Goal: Contribute content: Contribute content

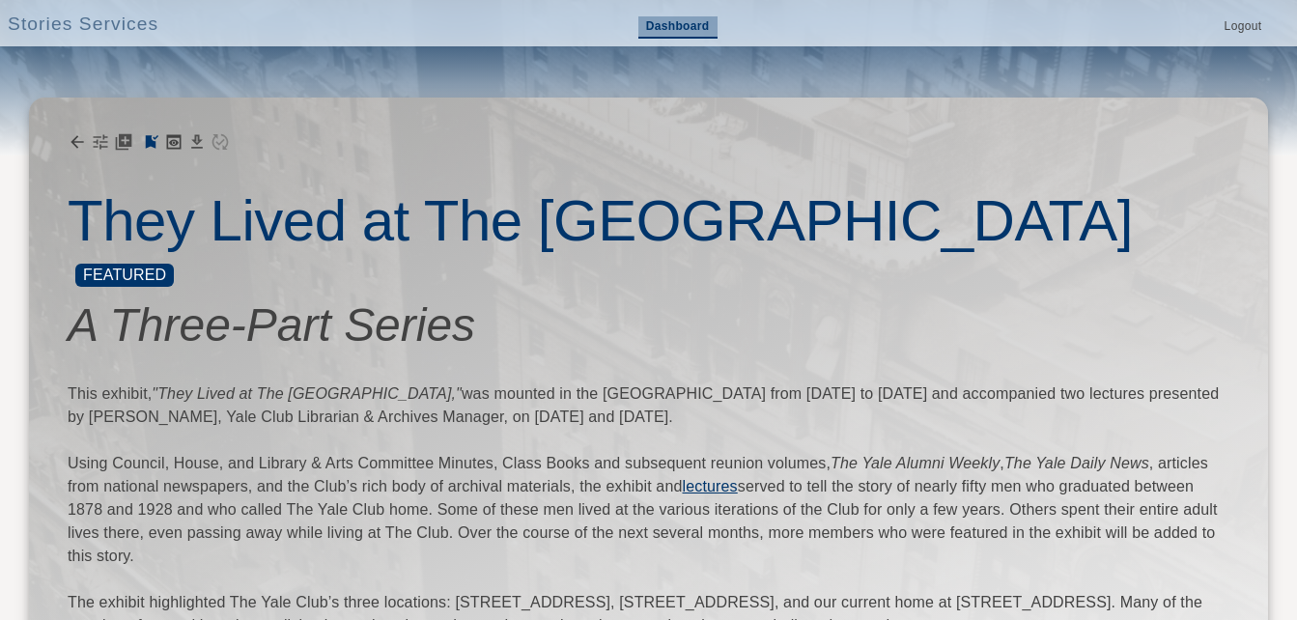
click at [687, 31] on link "Dashboard" at bounding box center [677, 27] width 79 height 22
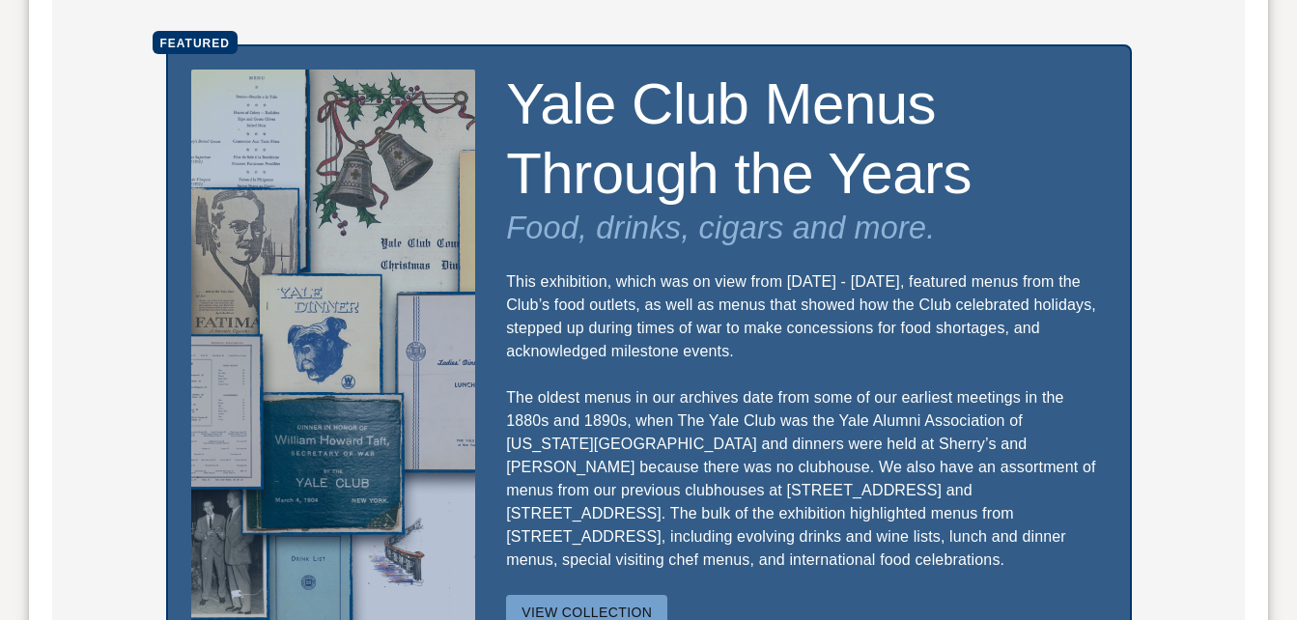
scroll to position [1449, 0]
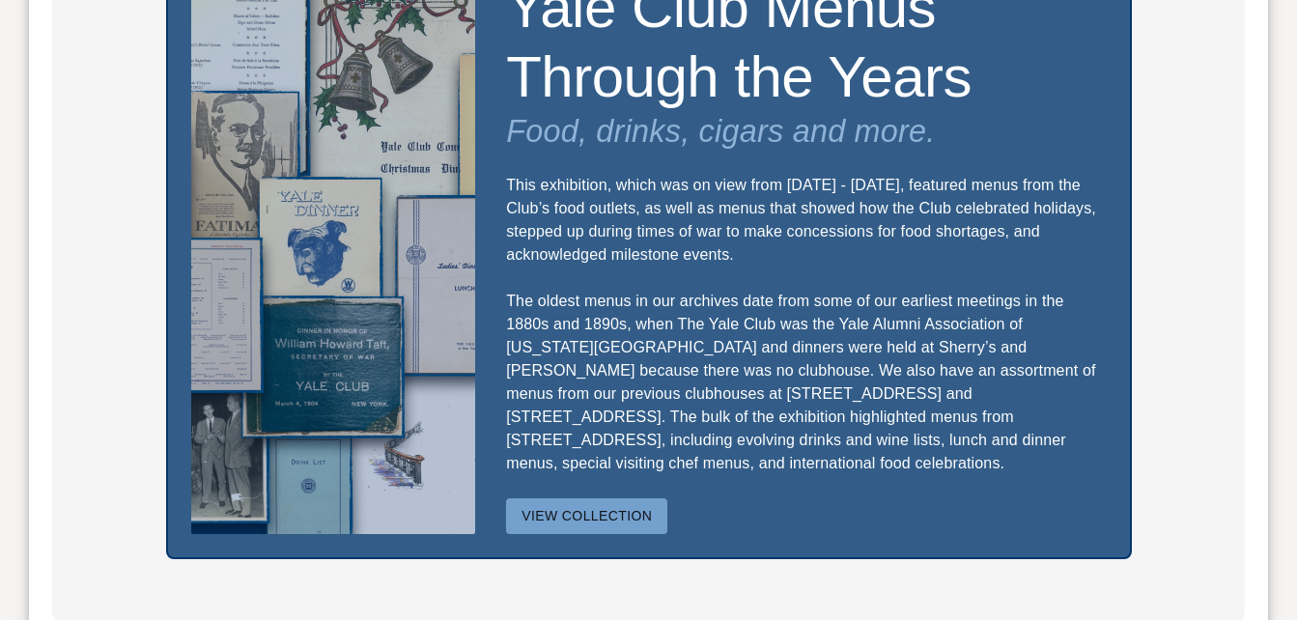
click at [605, 498] on button "View Collection" at bounding box center [586, 516] width 161 height 36
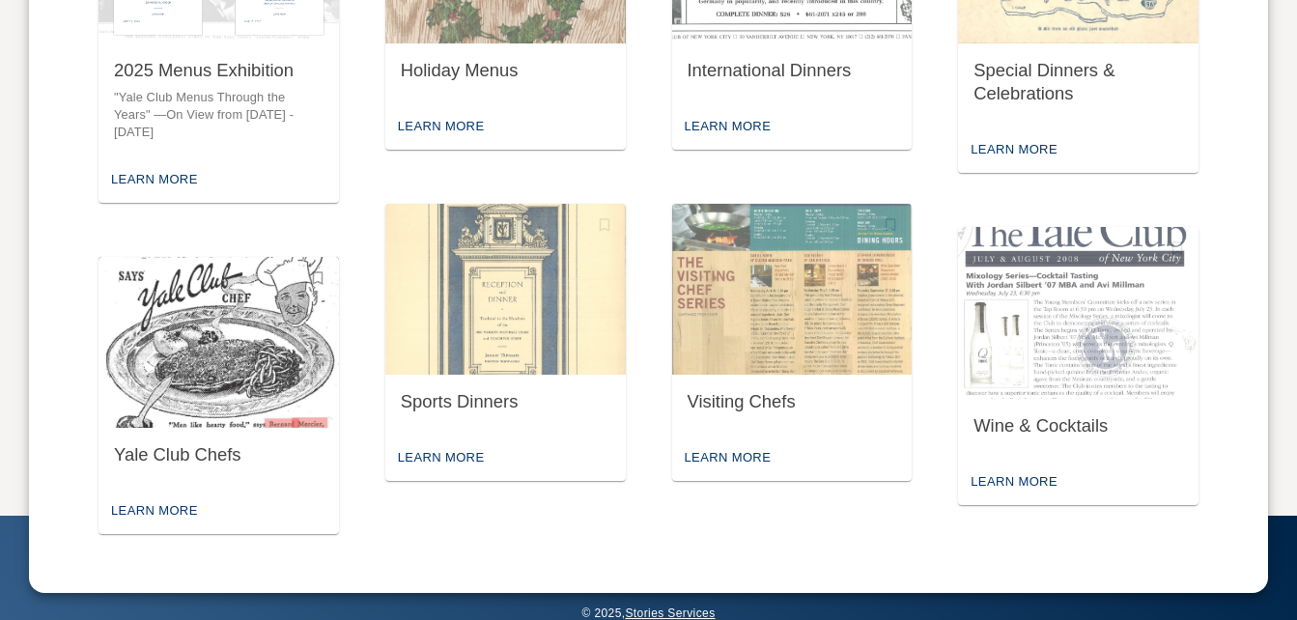
scroll to position [1024, 0]
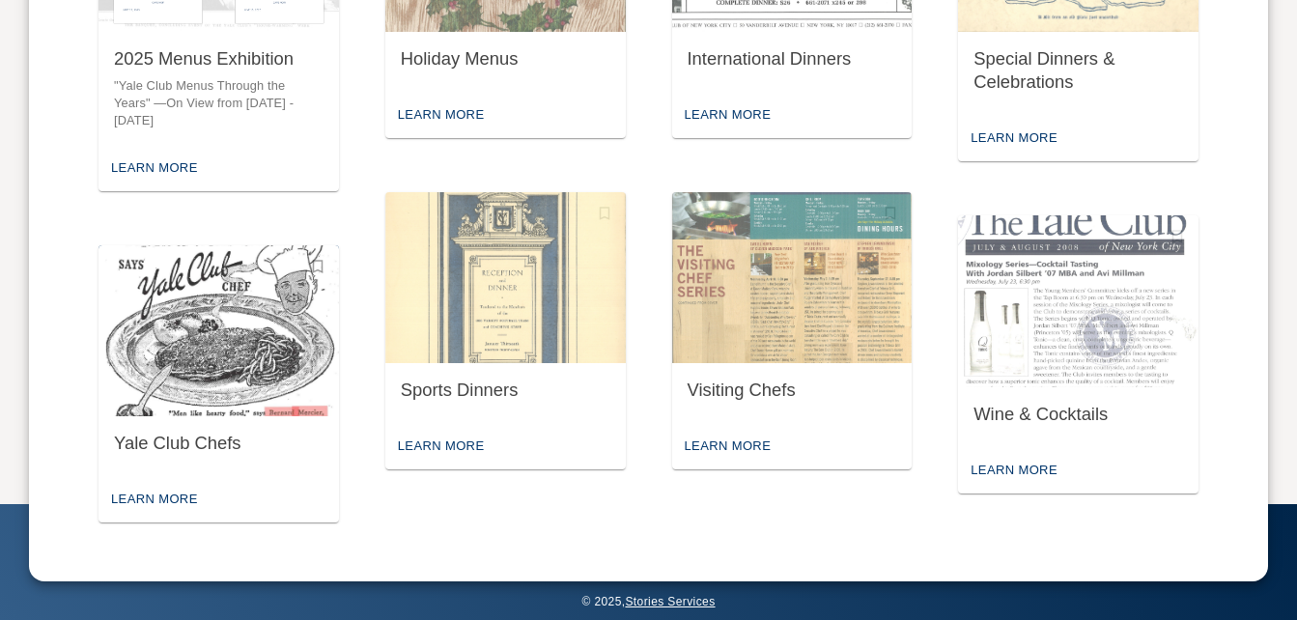
click at [228, 387] on img "button" at bounding box center [219, 331] width 240 height 172
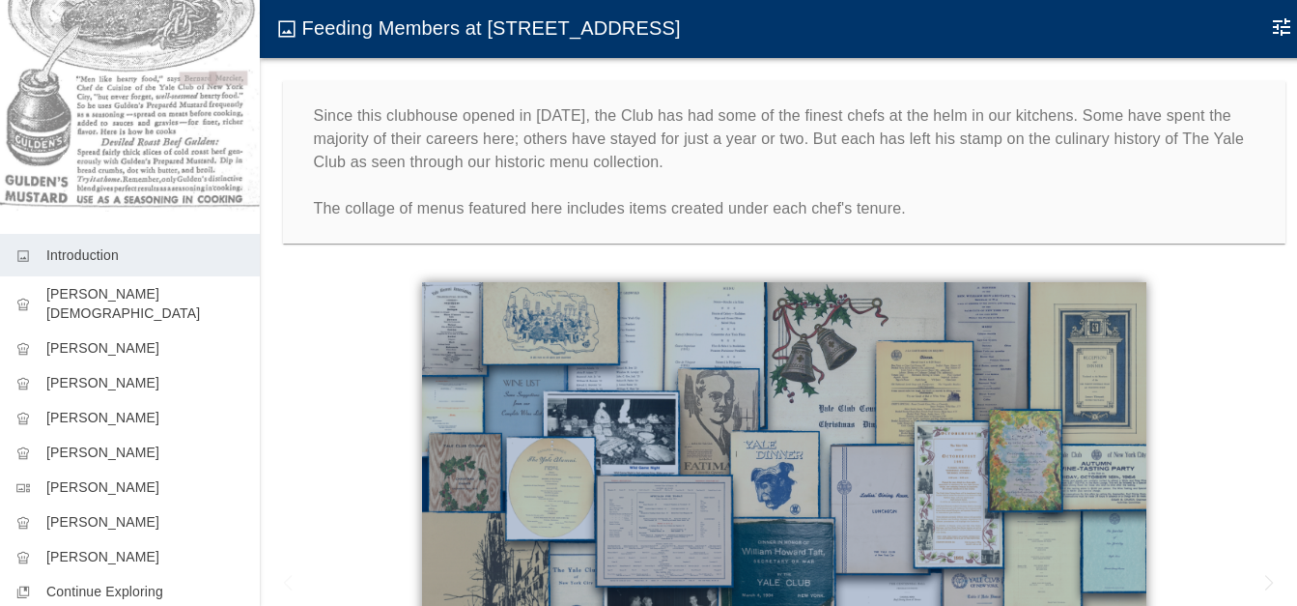
scroll to position [302, 0]
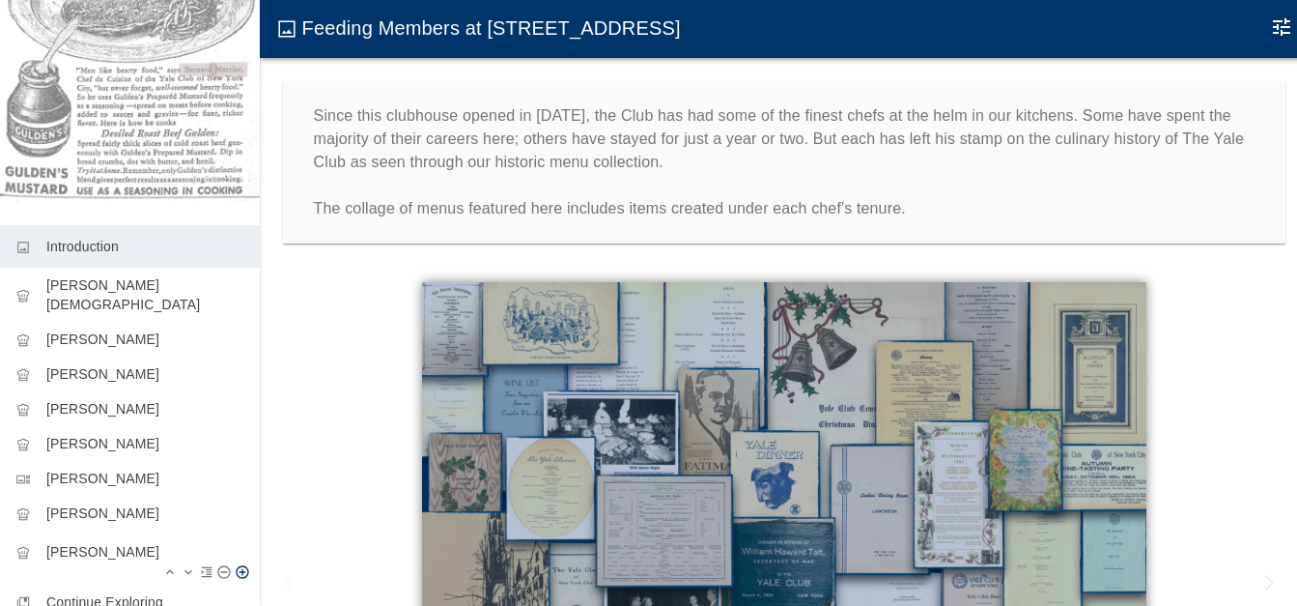
click at [117, 542] on p "[PERSON_NAME]" at bounding box center [145, 551] width 198 height 19
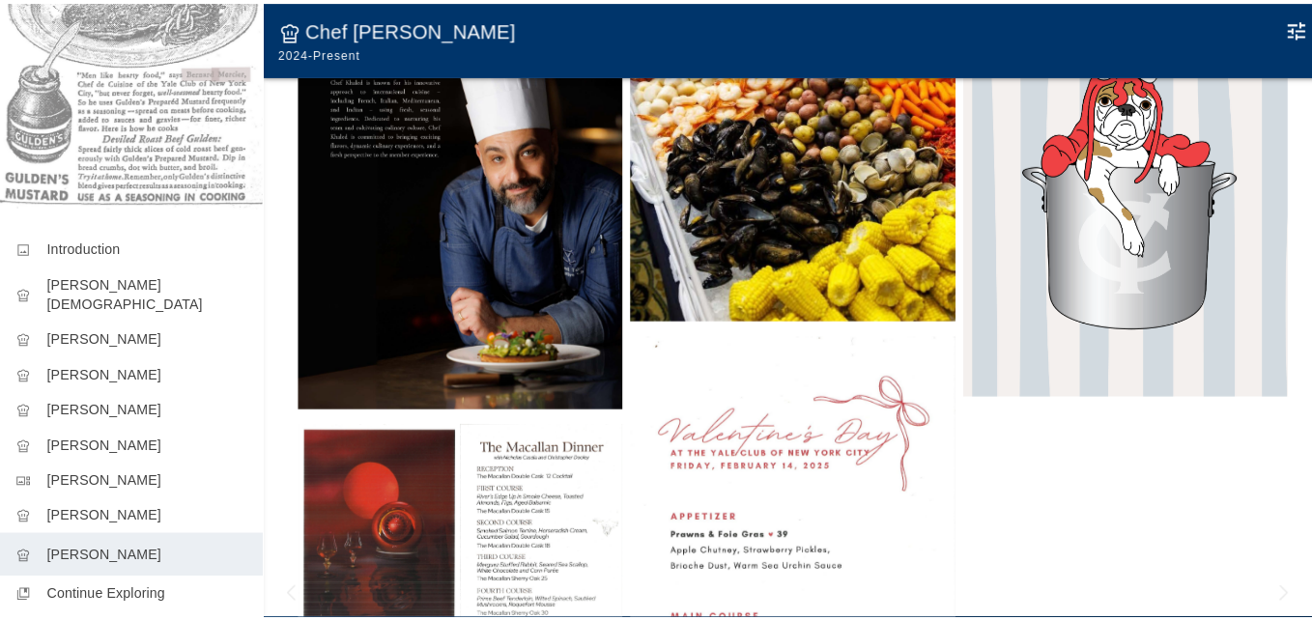
scroll to position [443, 0]
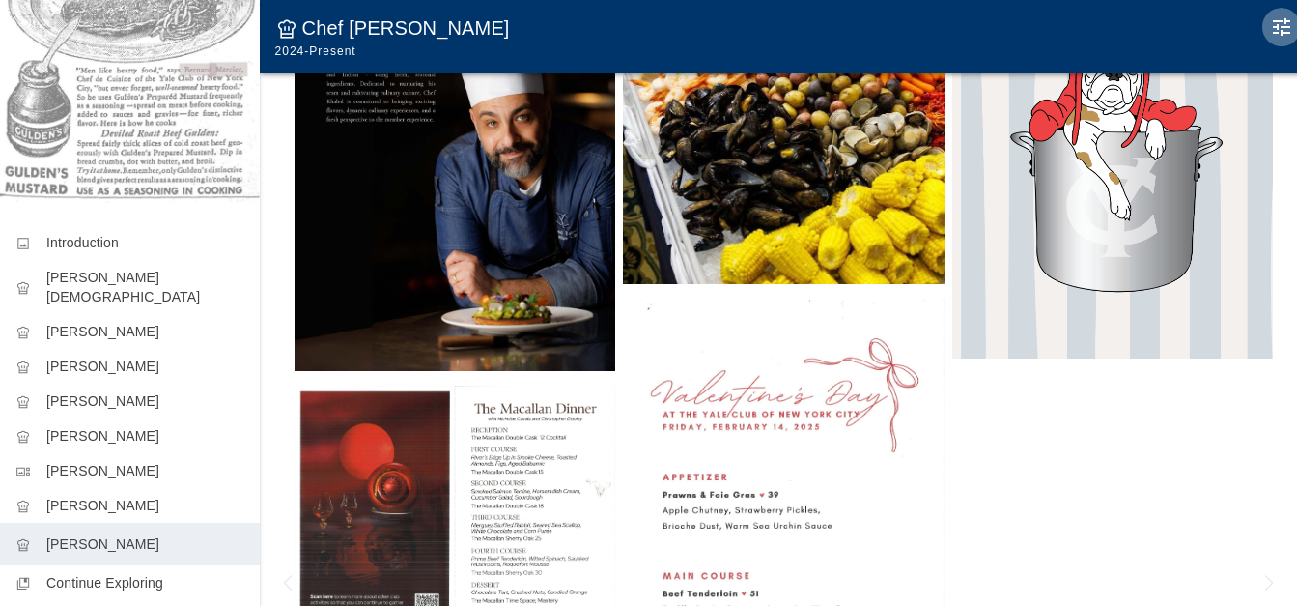
click at [1284, 23] on icon "Edit Moment" at bounding box center [1281, 26] width 23 height 23
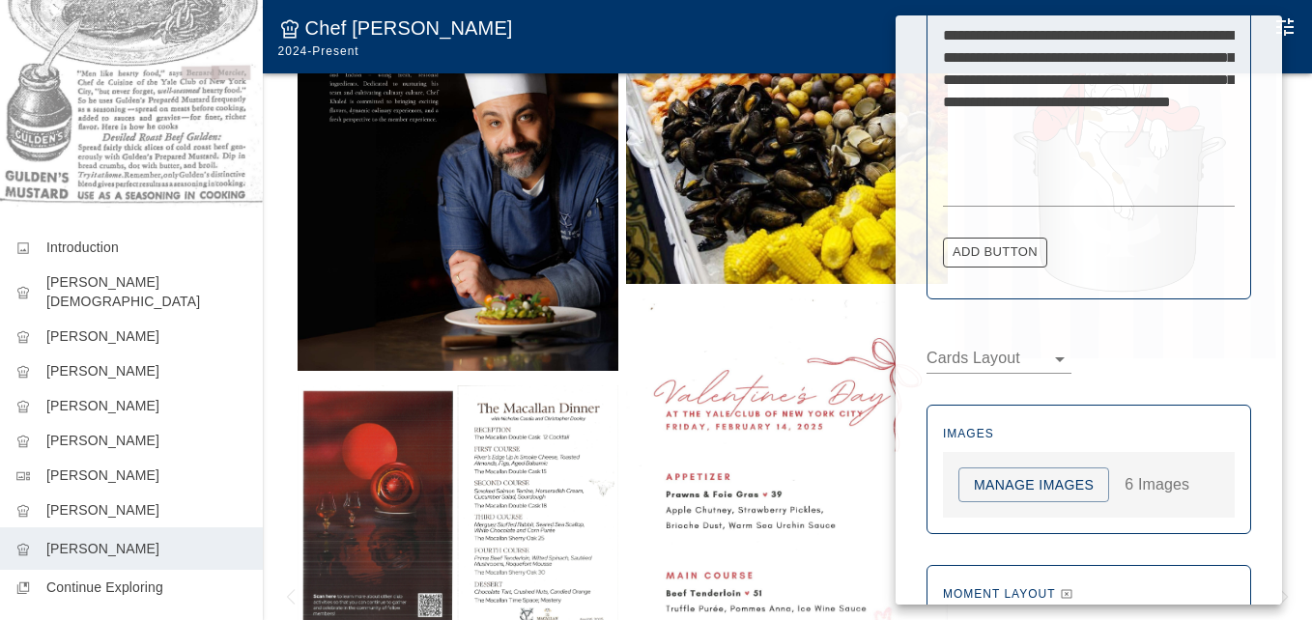
scroll to position [1007, 0]
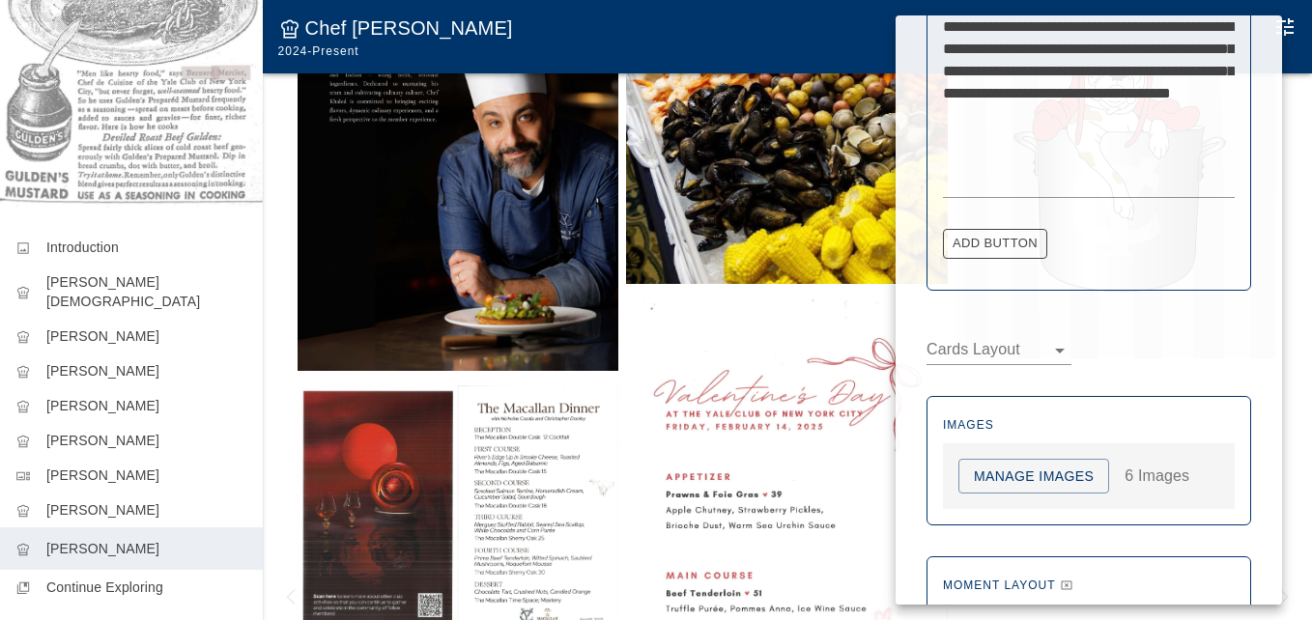
click at [1050, 474] on button "Manage Images" at bounding box center [1033, 477] width 151 height 36
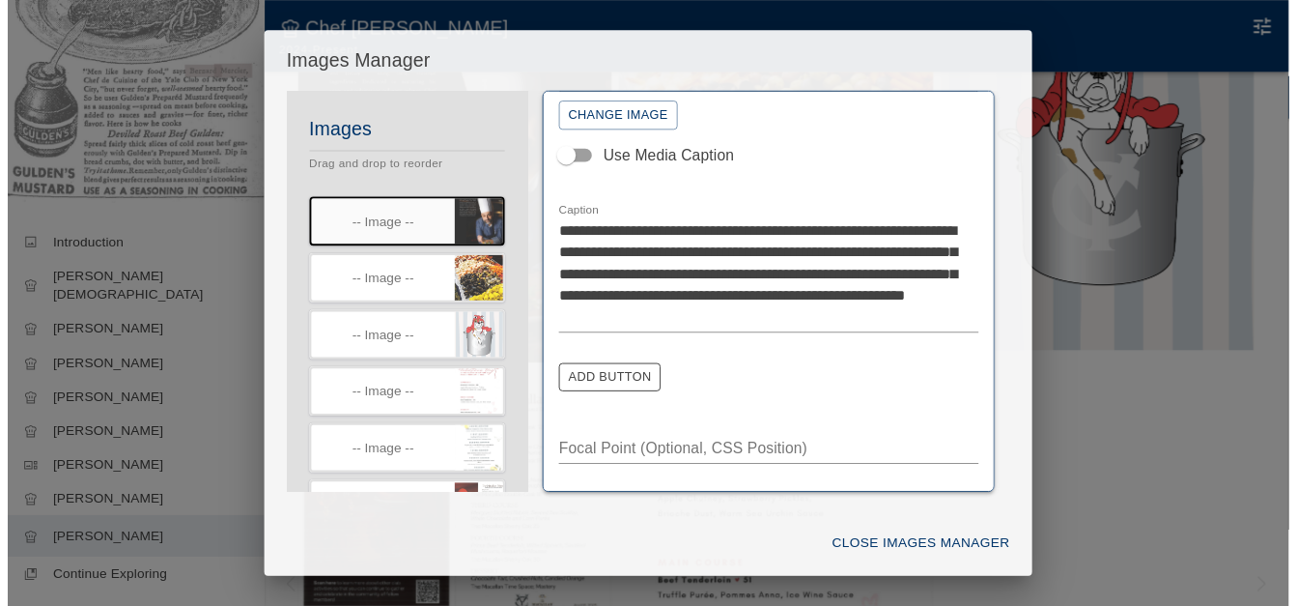
scroll to position [322, 0]
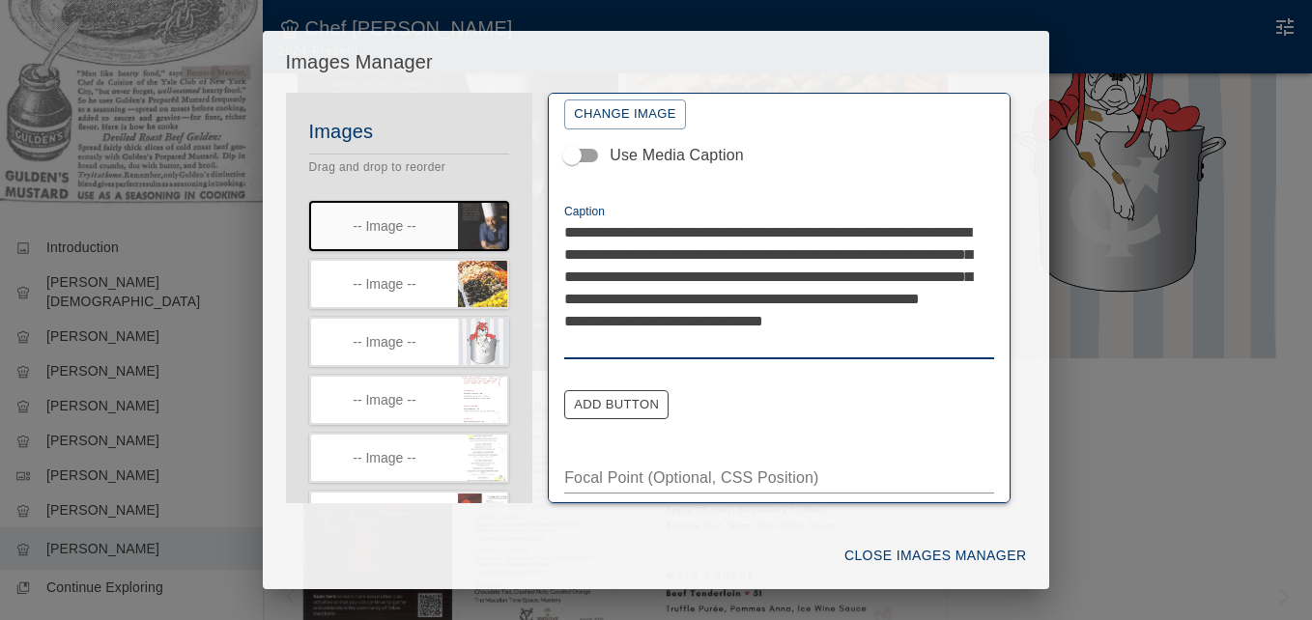
type textarea "**********"
click at [896, 559] on button "Close Images Manager" at bounding box center [934, 556] width 197 height 36
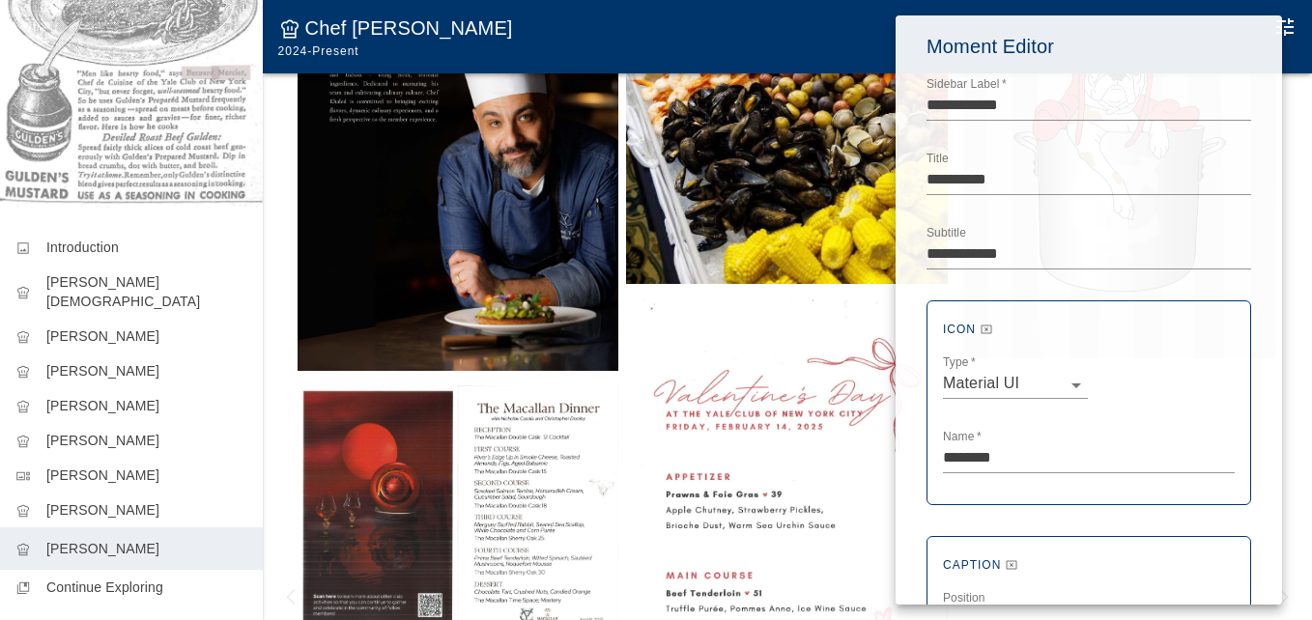
drag, startPoint x: 258, startPoint y: 235, endPoint x: 256, endPoint y: 66, distance: 169.0
click at [261, 26] on div at bounding box center [656, 310] width 1312 height 620
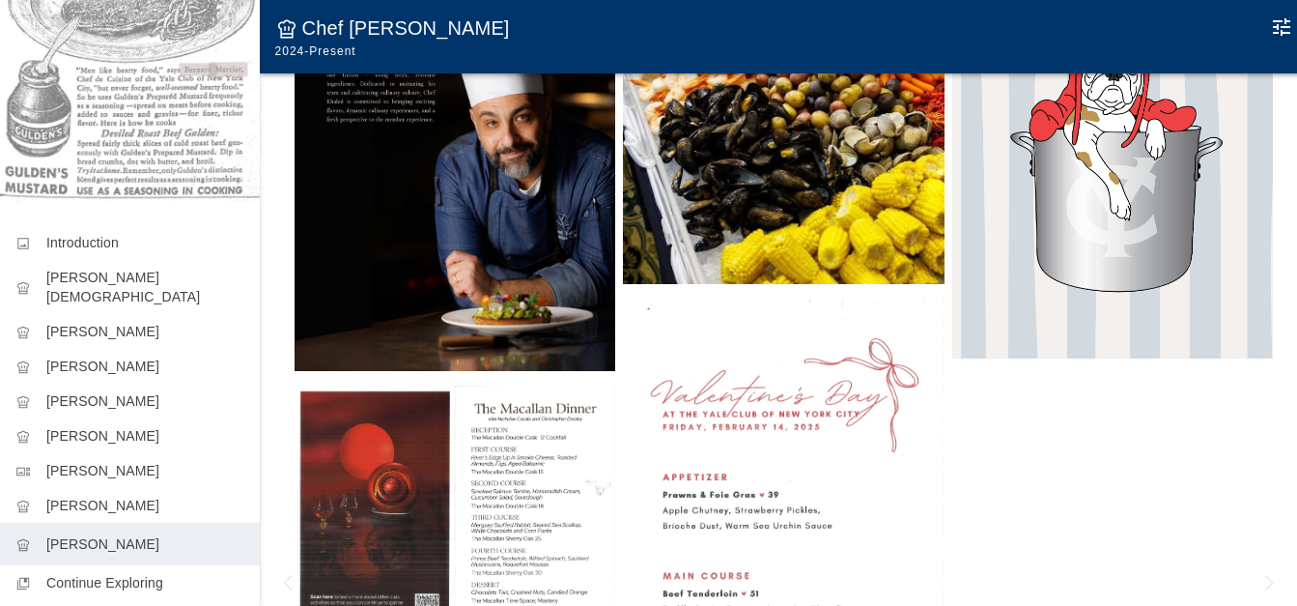
click at [280, 172] on div at bounding box center [784, 420] width 1049 height 1025
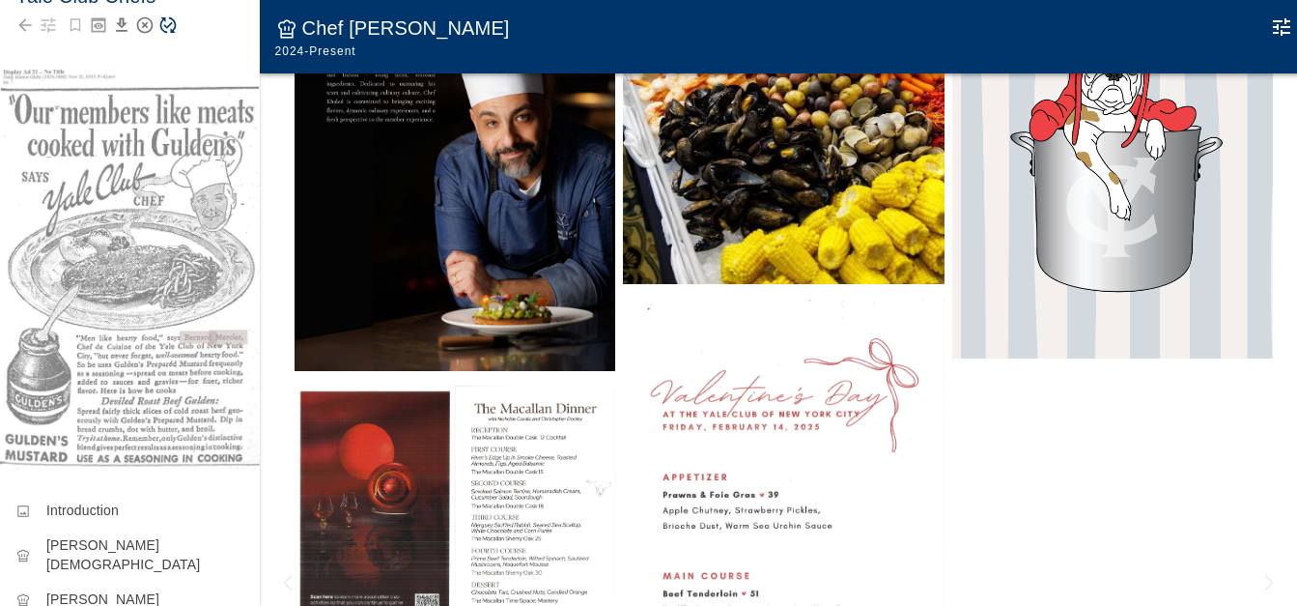
scroll to position [0, 0]
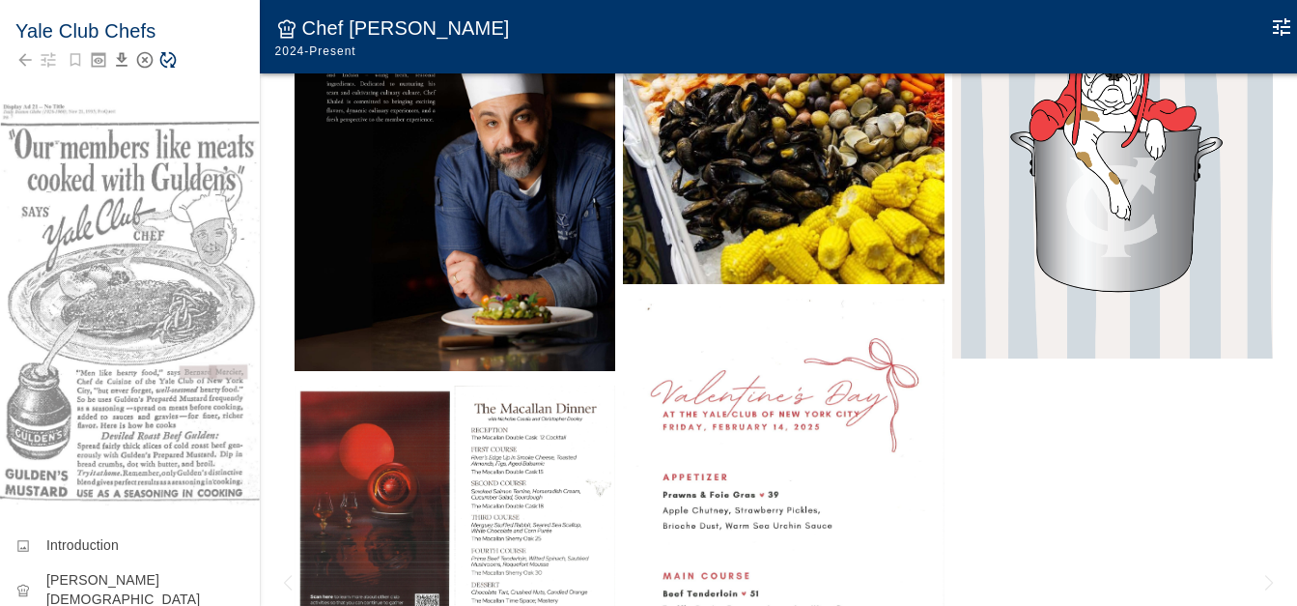
click at [169, 60] on icon "Save Story" at bounding box center [167, 59] width 19 height 19
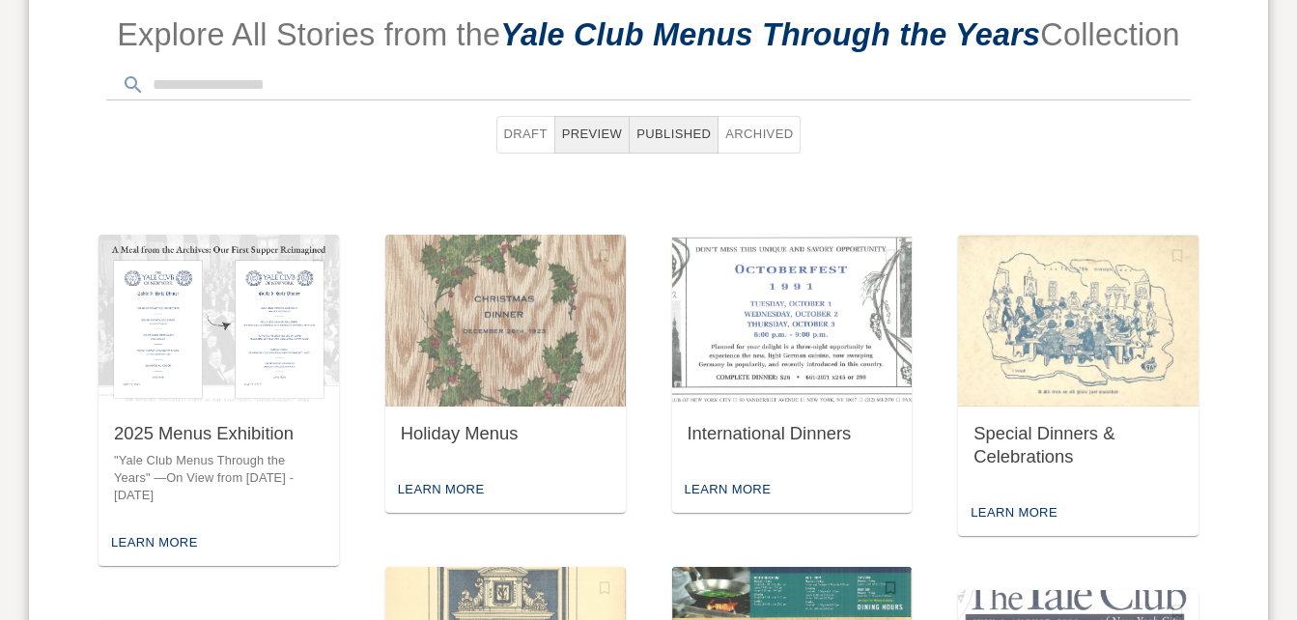
scroll to position [923, 0]
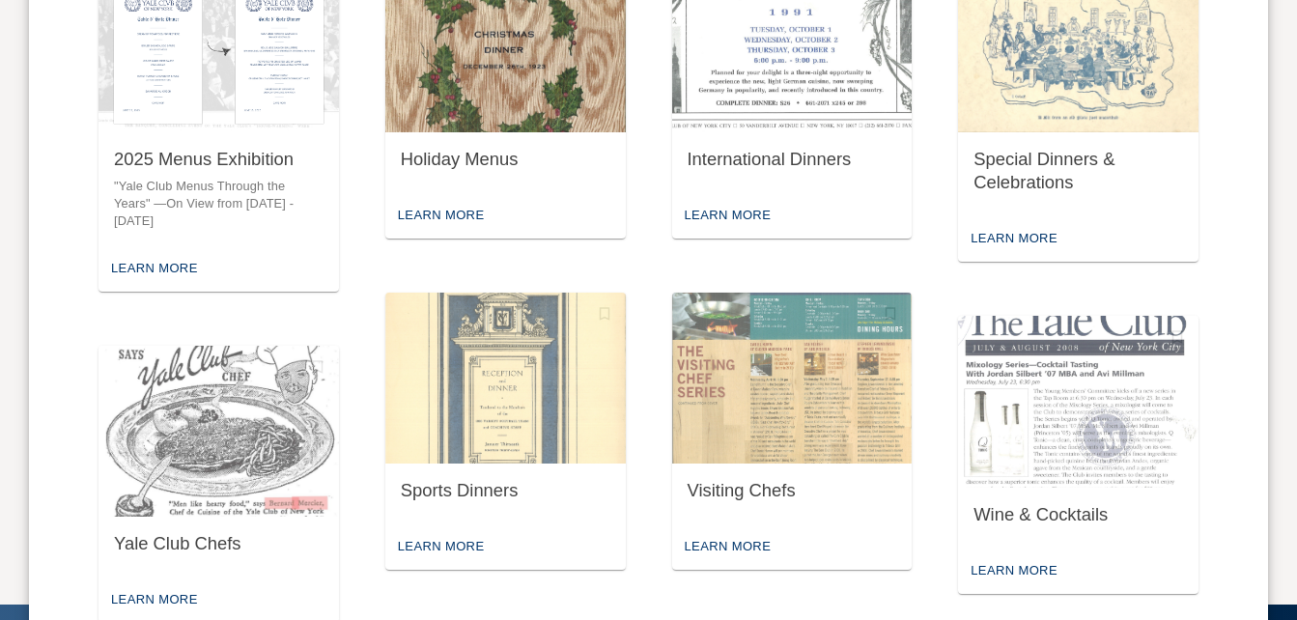
click at [526, 139] on div "Holiday Menus" at bounding box center [505, 162] width 240 height 61
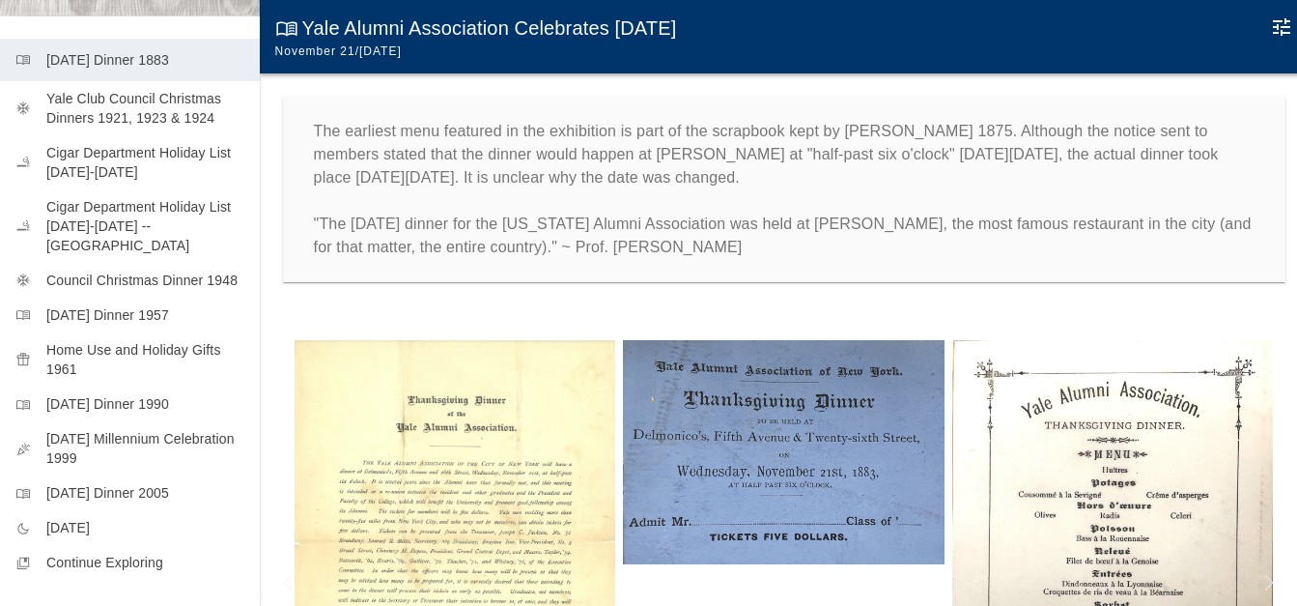
scroll to position [483, 0]
drag, startPoint x: 116, startPoint y: 520, endPoint x: 121, endPoint y: 511, distance: 9.9
click at [117, 520] on p "[DATE]" at bounding box center [145, 529] width 198 height 19
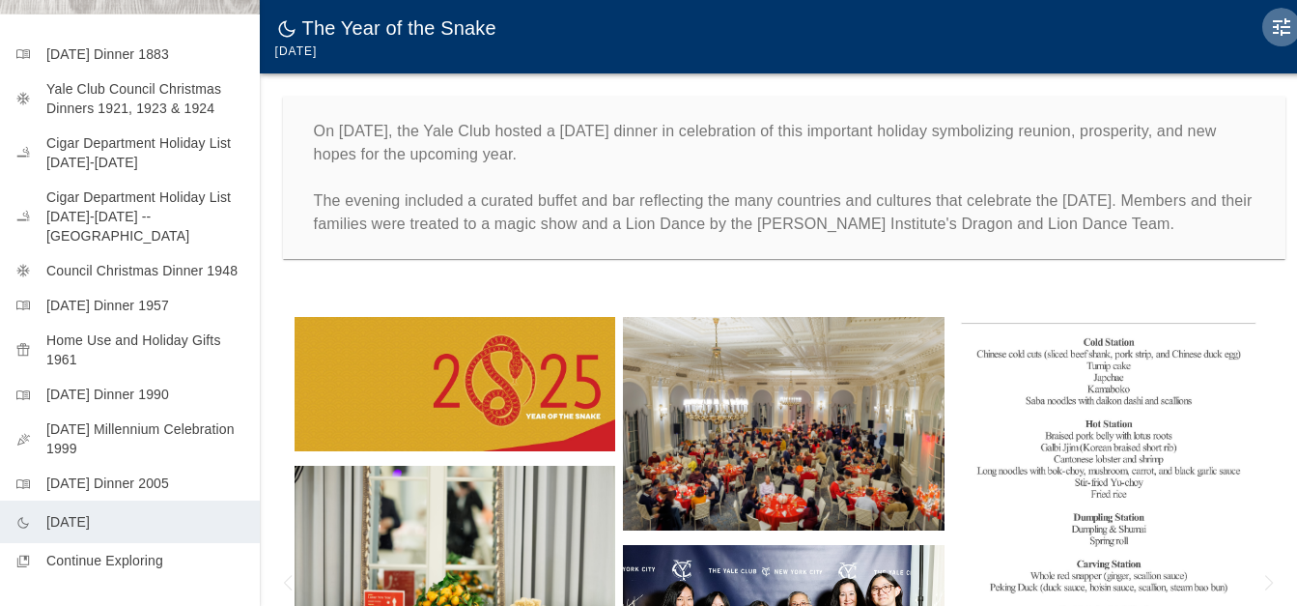
click at [1289, 31] on icon "Edit Moment" at bounding box center [1281, 26] width 23 height 23
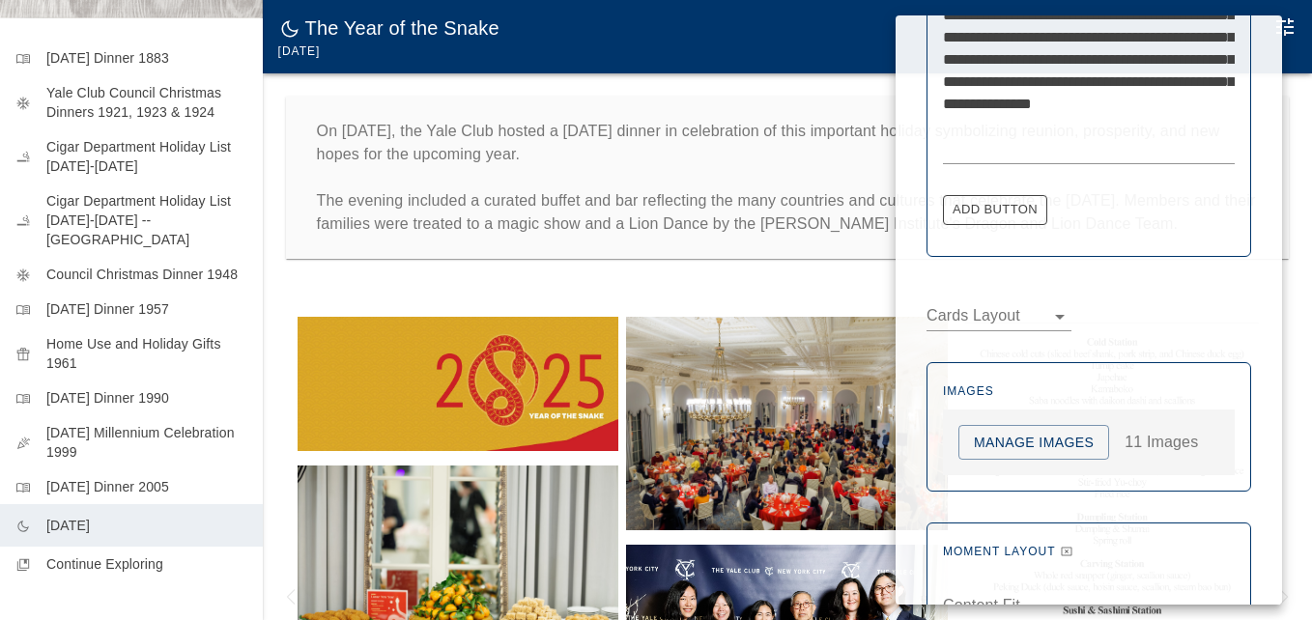
scroll to position [887, 0]
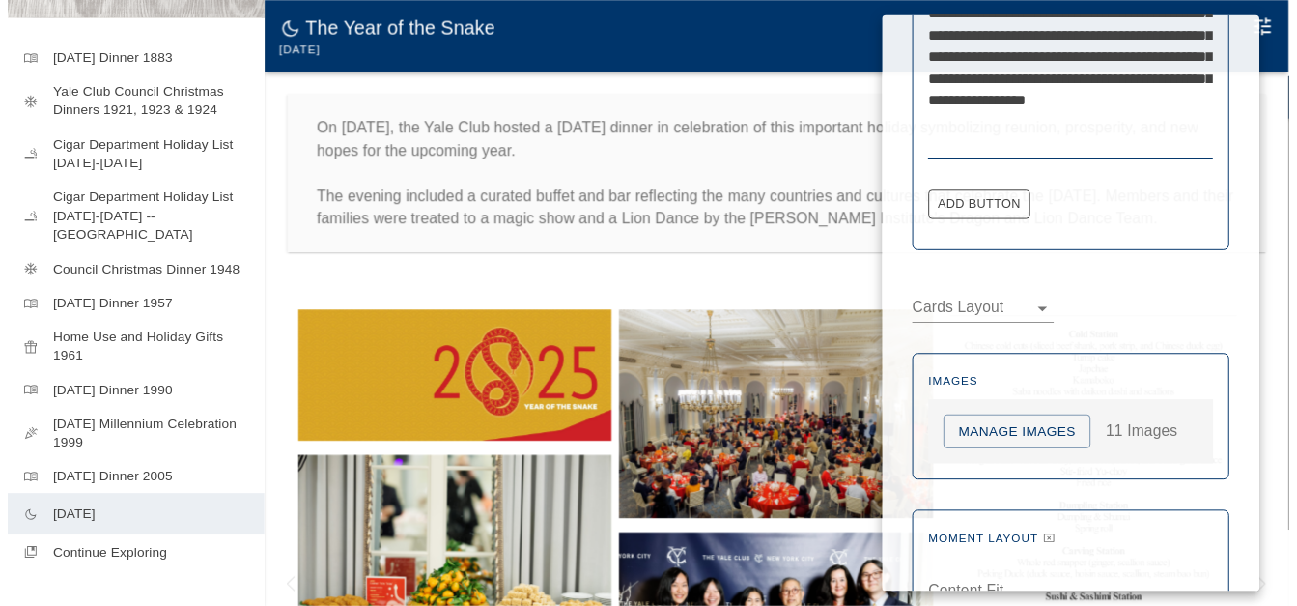
scroll to position [909, 0]
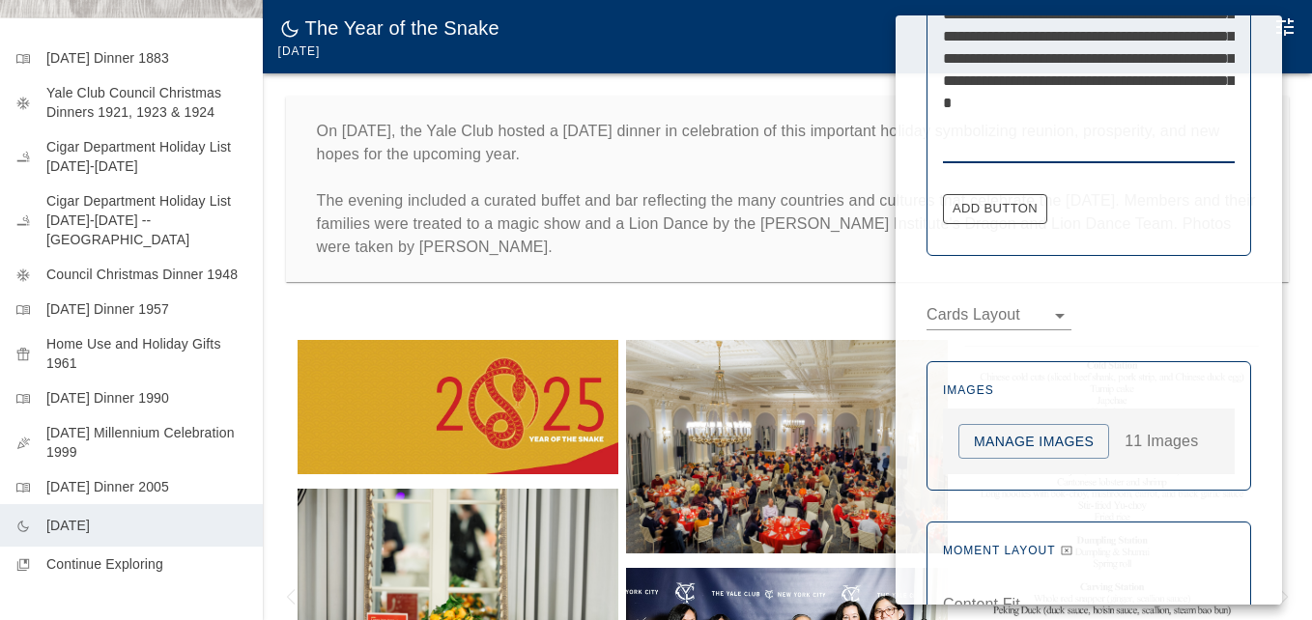
type textarea "**********"
drag, startPoint x: 841, startPoint y: 267, endPoint x: 862, endPoint y: 267, distance: 21.2
click at [842, 267] on div at bounding box center [656, 310] width 1312 height 620
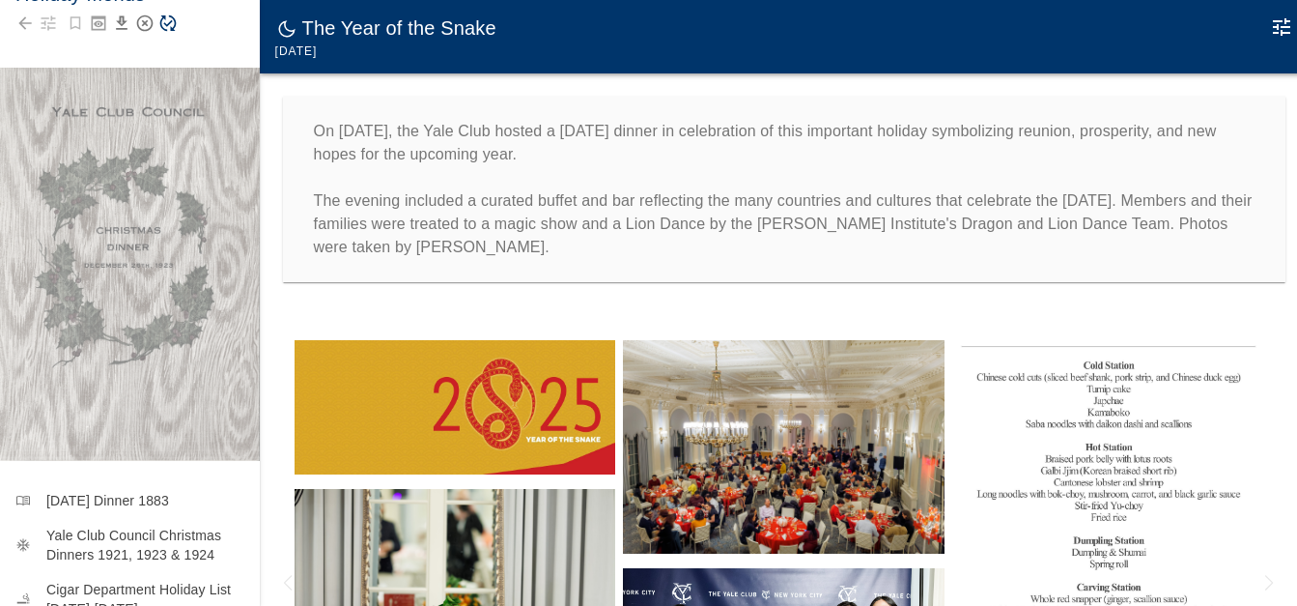
scroll to position [0, 0]
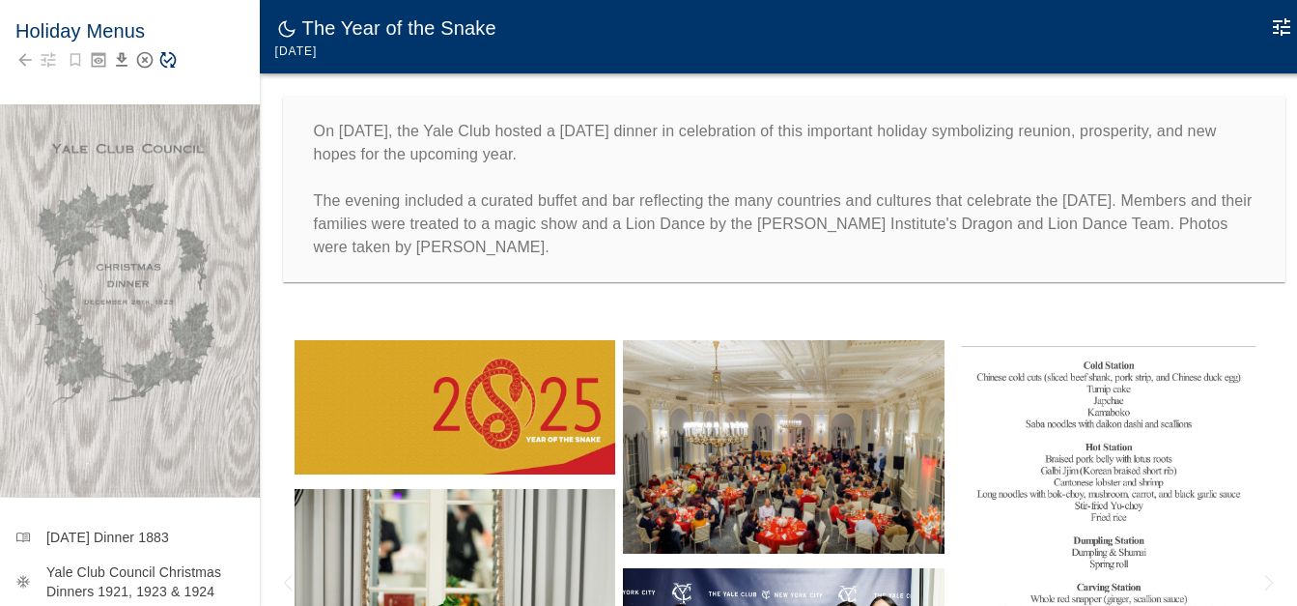
click at [171, 57] on icon "Save Story" at bounding box center [167, 59] width 19 height 19
